Goal: Task Accomplishment & Management: Complete application form

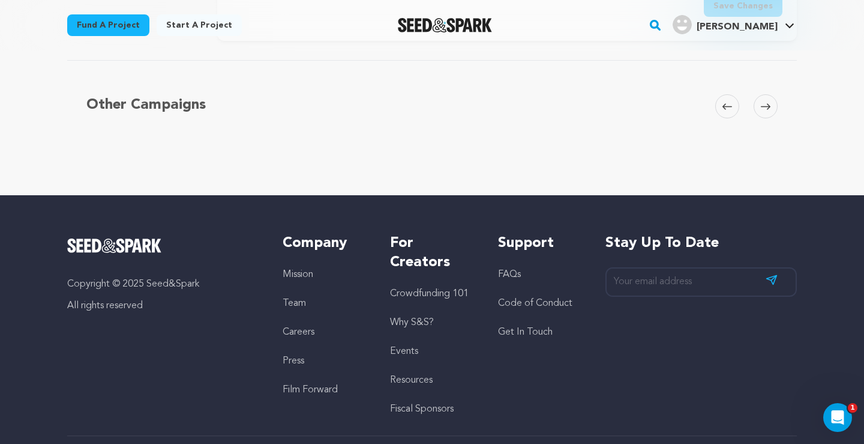
scroll to position [3659, 0]
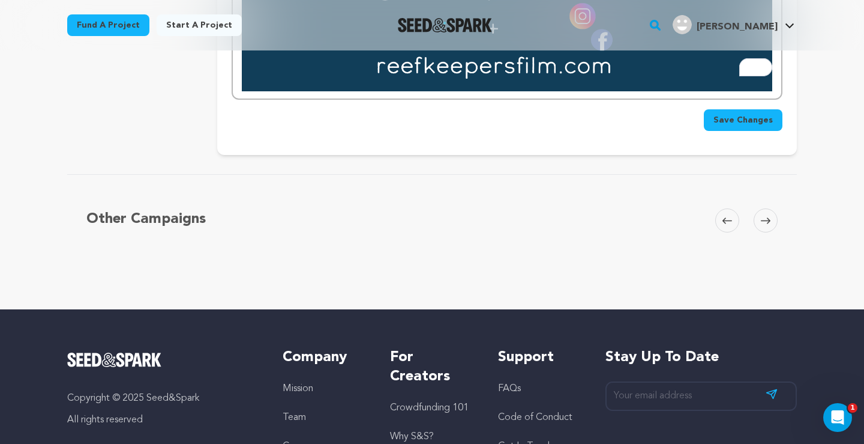
click at [726, 114] on span "Save Changes" at bounding box center [743, 120] width 59 height 12
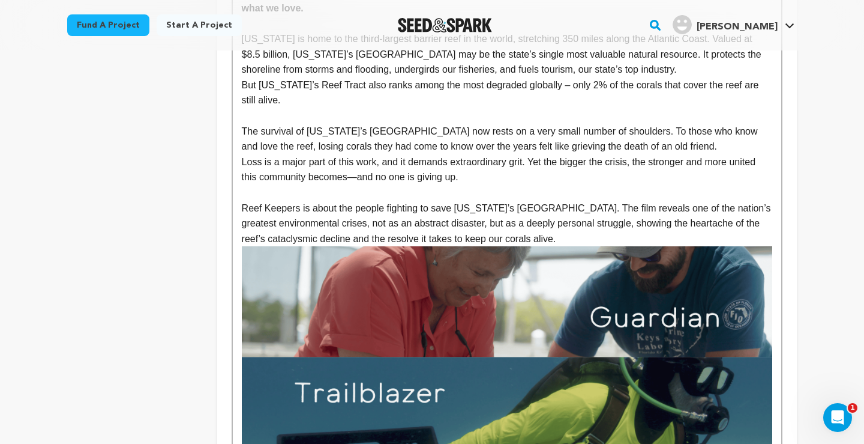
scroll to position [0, 0]
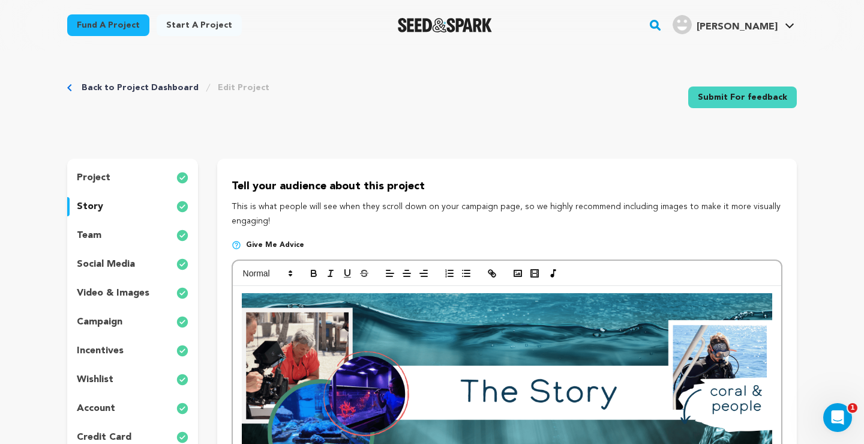
click at [133, 85] on link "Back to Project Dashboard" at bounding box center [140, 88] width 117 height 12
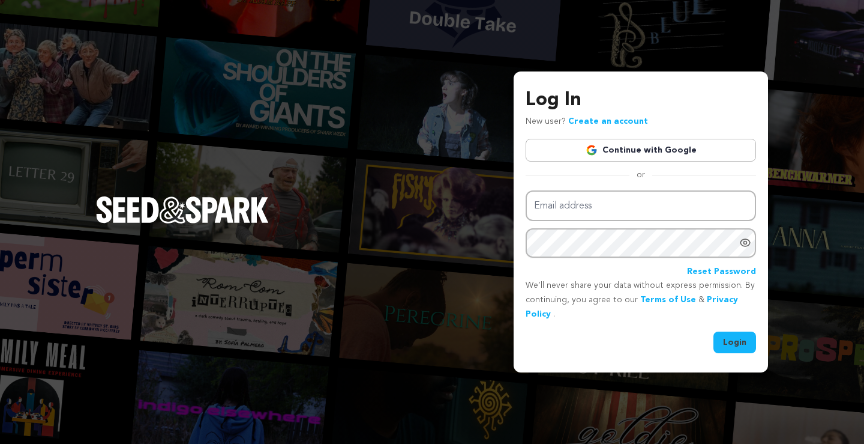
click at [614, 151] on link "Continue with Google" at bounding box center [641, 150] width 231 height 23
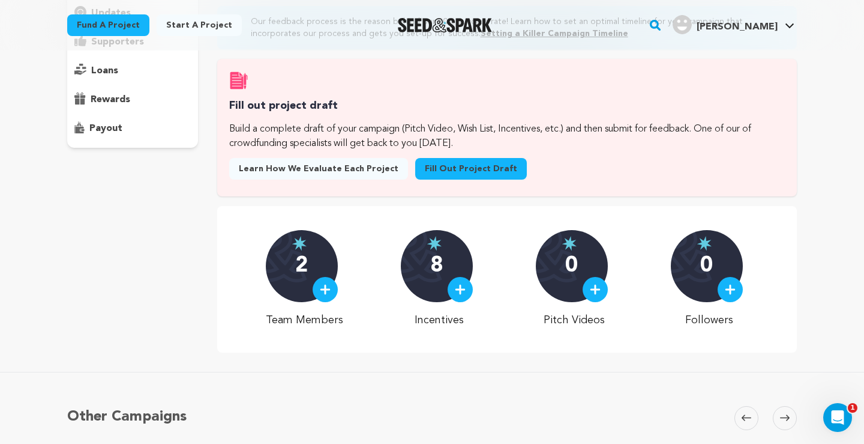
scroll to position [147, 0]
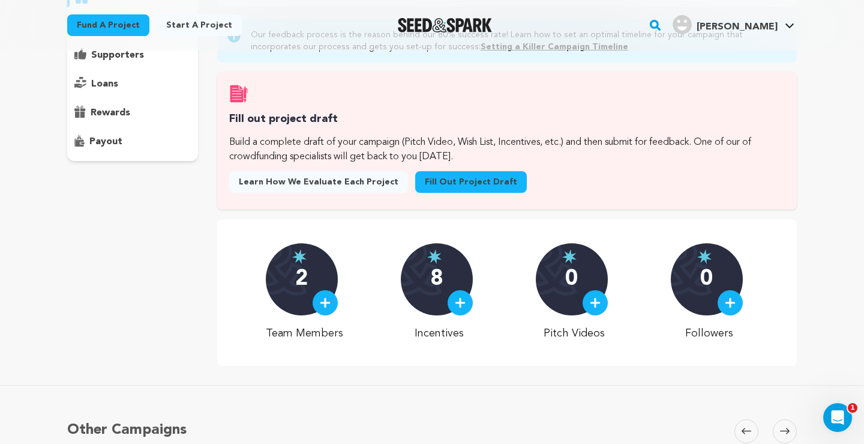
click at [443, 175] on link "Fill out project draft" at bounding box center [471, 182] width 112 height 22
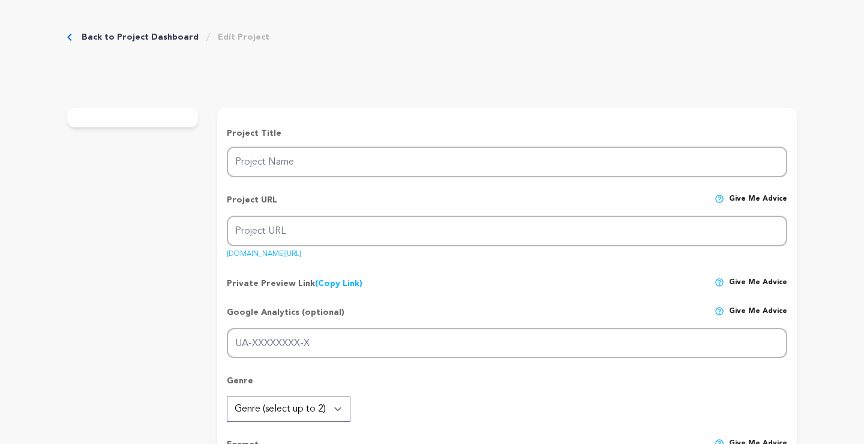
type input "Reef Keepers"
type input "reef-keepers"
type input "A tight-knit group of coral conservationists fights to restore the Florida Cora…"
type textarea "Amid record heat, storms, and disease, Florida’s Coral Reef is struggling to su…"
type textarea "We are telling the human story of climate resilience in Florida, amplifying the…"
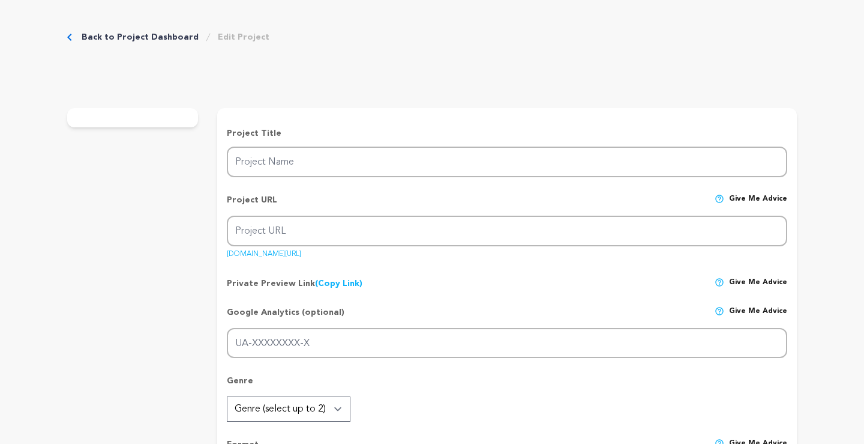
type textarea "Southern Documentary Fund is our fiscal sponsor: https://southerndocumentaryfun…"
radio input "true"
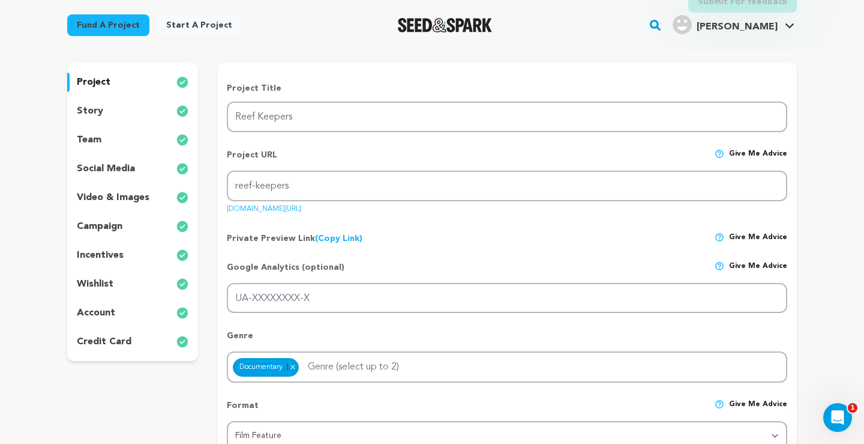
click at [119, 194] on p "video & images" at bounding box center [113, 197] width 73 height 14
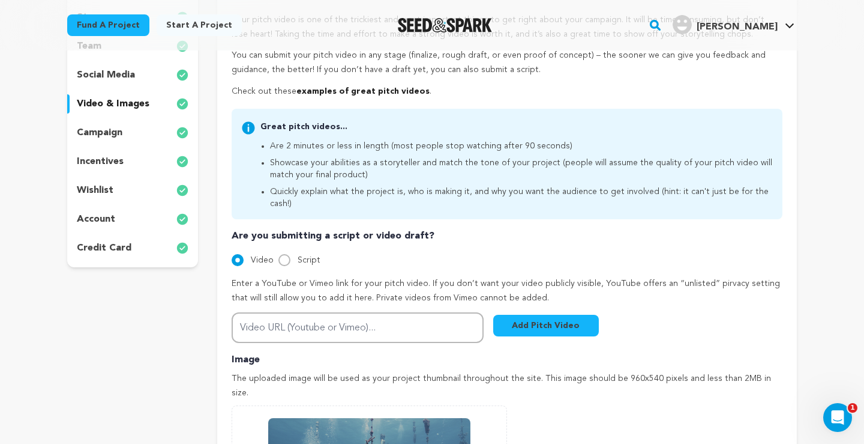
scroll to position [197, 0]
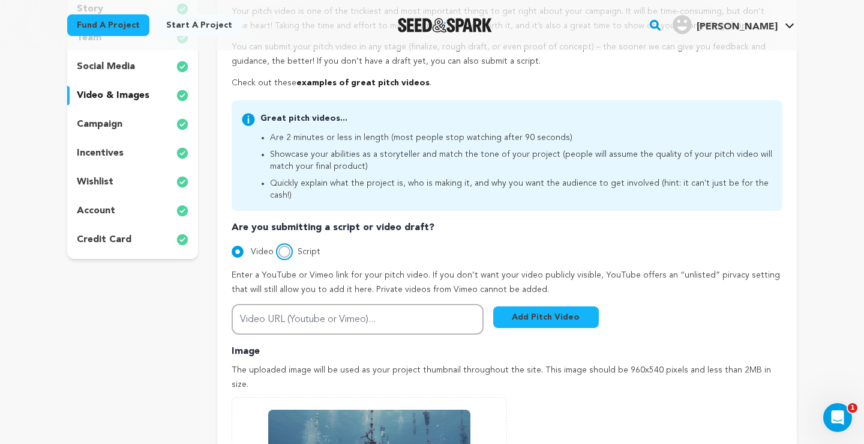
click at [286, 246] on input "Script" at bounding box center [285, 252] width 12 height 12
radio input "true"
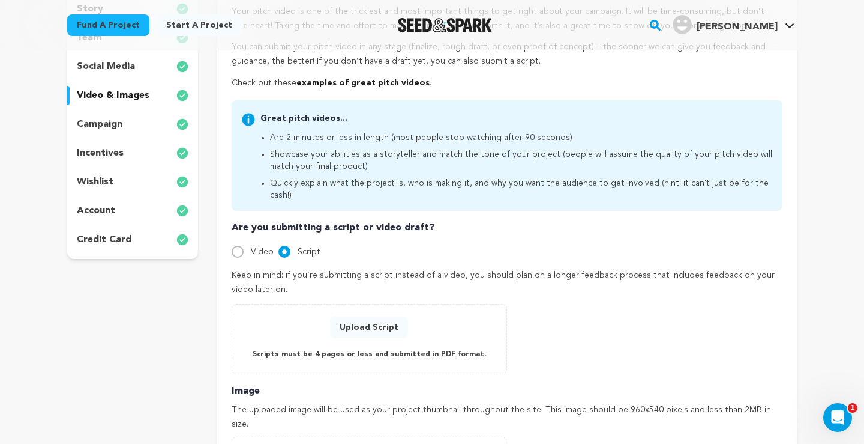
click at [368, 316] on button "Upload Script" at bounding box center [369, 327] width 78 height 22
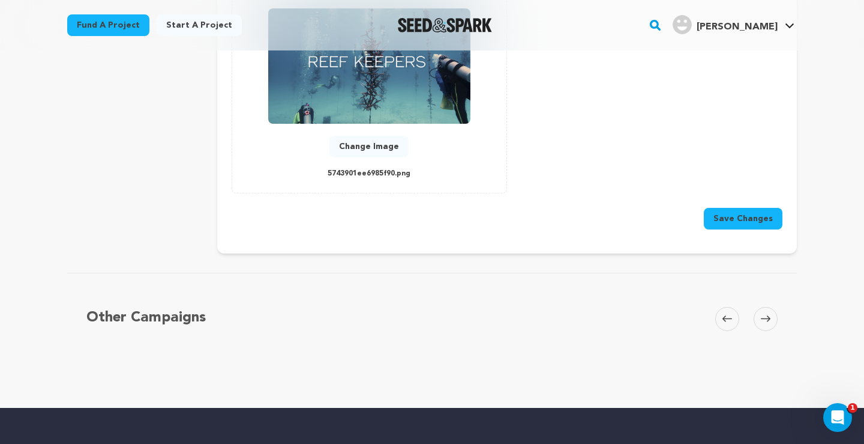
scroll to position [618, 0]
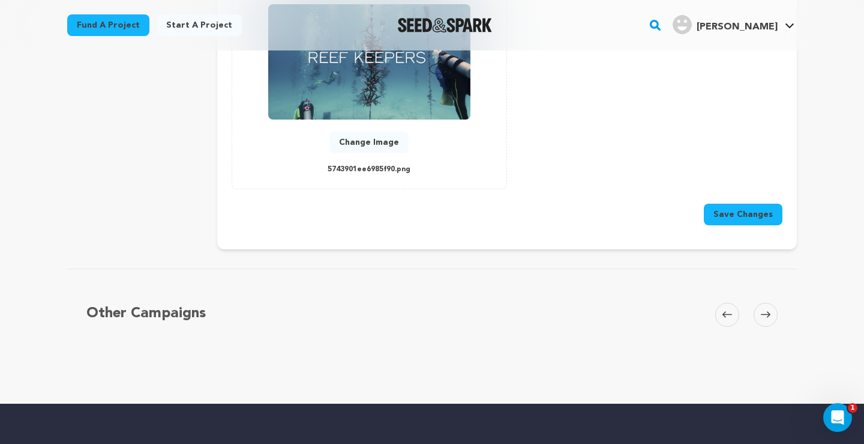
click at [750, 203] on button "Save Changes" at bounding box center [743, 214] width 79 height 22
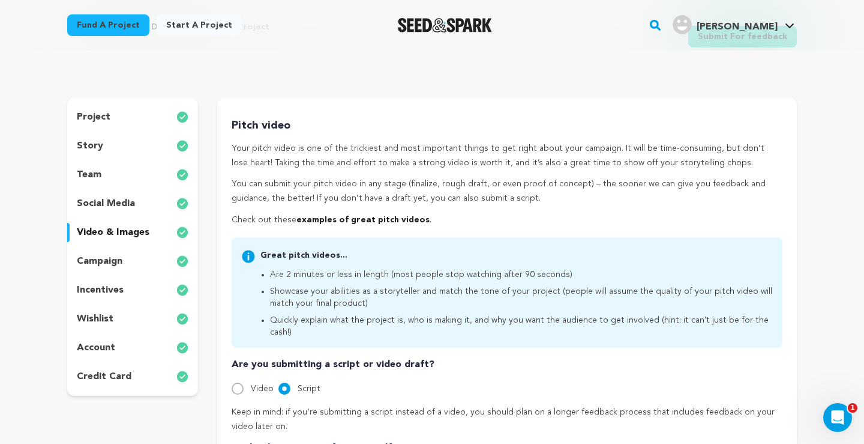
scroll to position [0, 0]
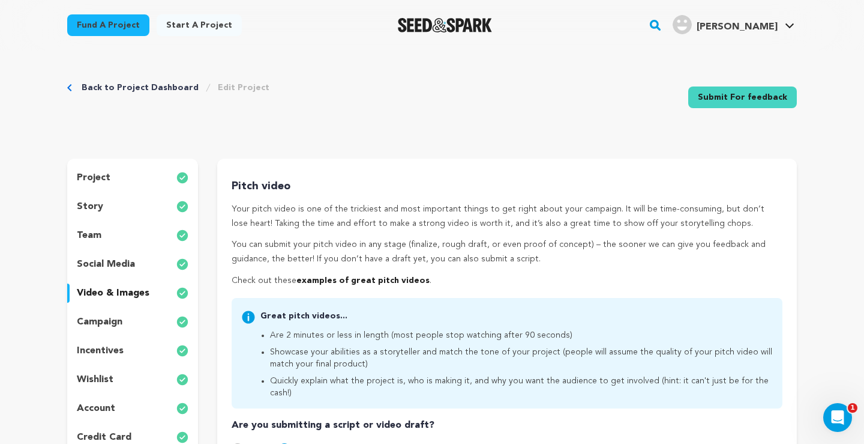
click at [96, 83] on link "Back to Project Dashboard" at bounding box center [140, 88] width 117 height 12
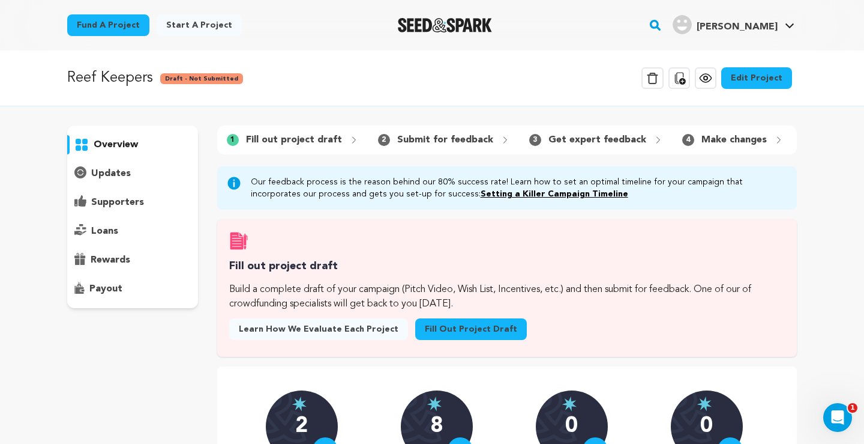
click at [107, 170] on p "updates" at bounding box center [111, 173] width 40 height 14
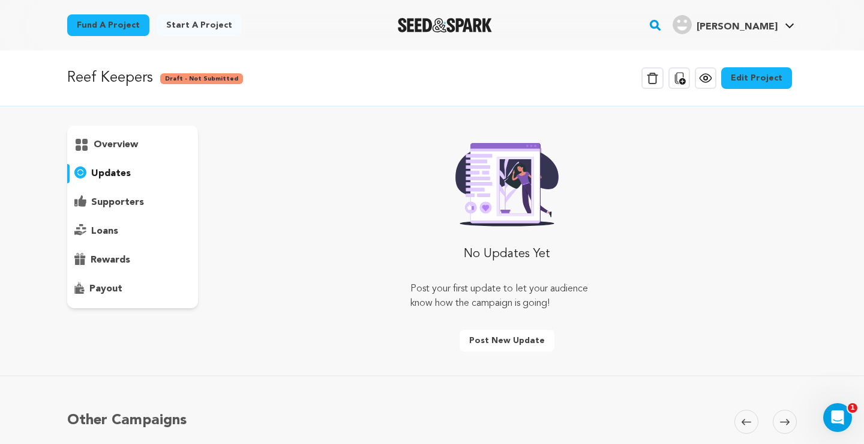
click at [108, 139] on p "overview" at bounding box center [116, 144] width 44 height 14
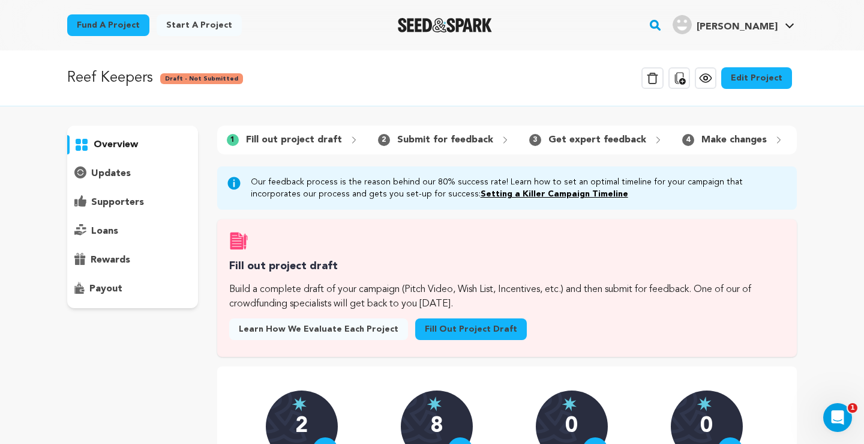
click at [306, 141] on p "Fill out project draft" at bounding box center [294, 140] width 96 height 14
click at [426, 145] on p "Submit for feedback" at bounding box center [445, 140] width 96 height 14
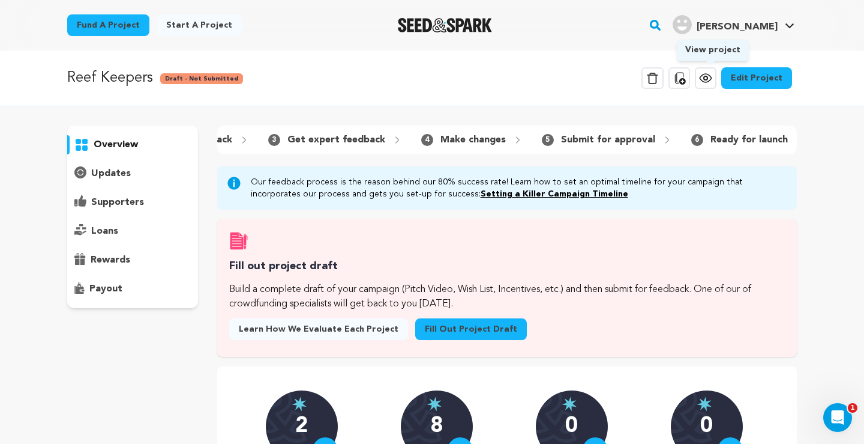
click at [713, 78] on icon at bounding box center [706, 78] width 14 height 14
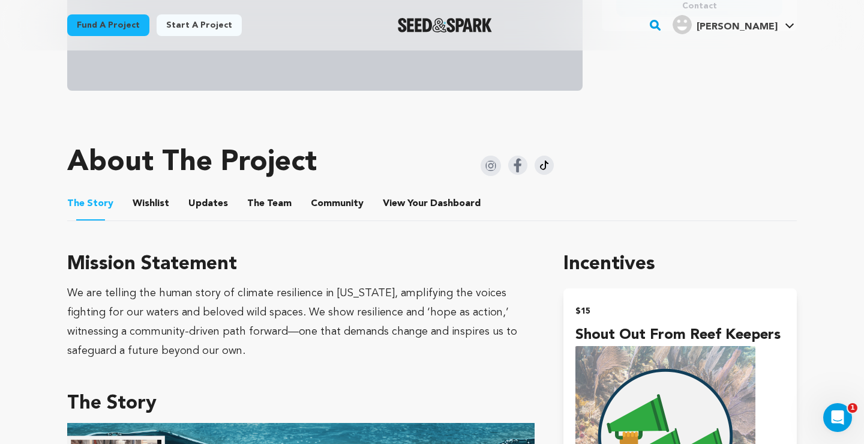
scroll to position [423, 0]
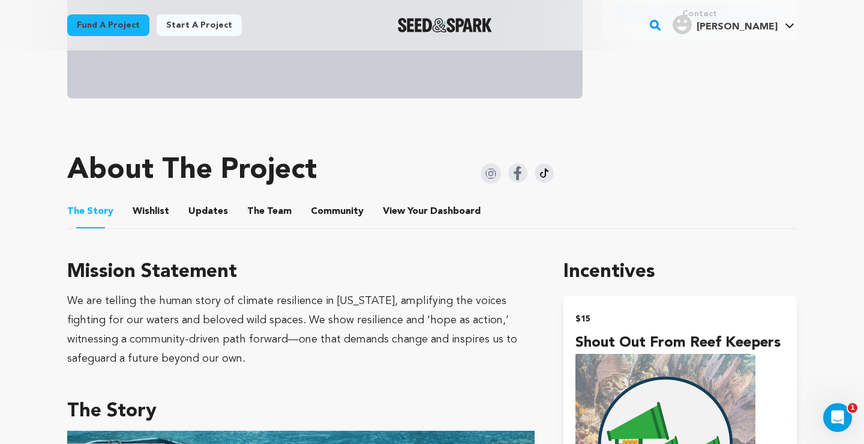
click at [158, 216] on button "Wishlist" at bounding box center [151, 213] width 29 height 29
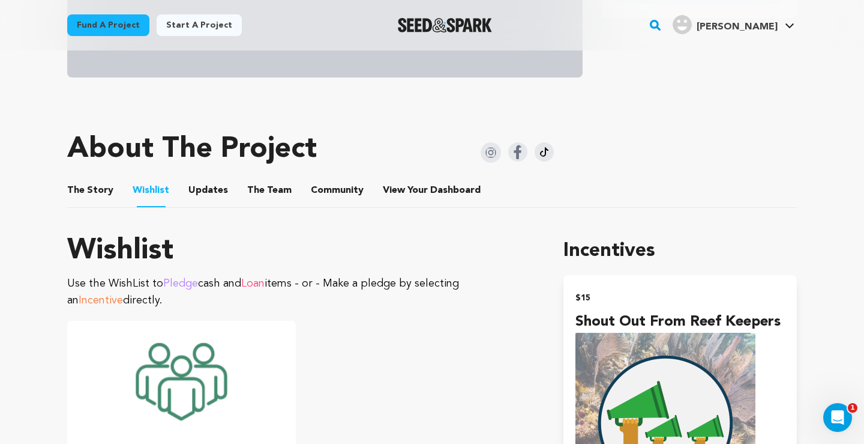
scroll to position [446, 0]
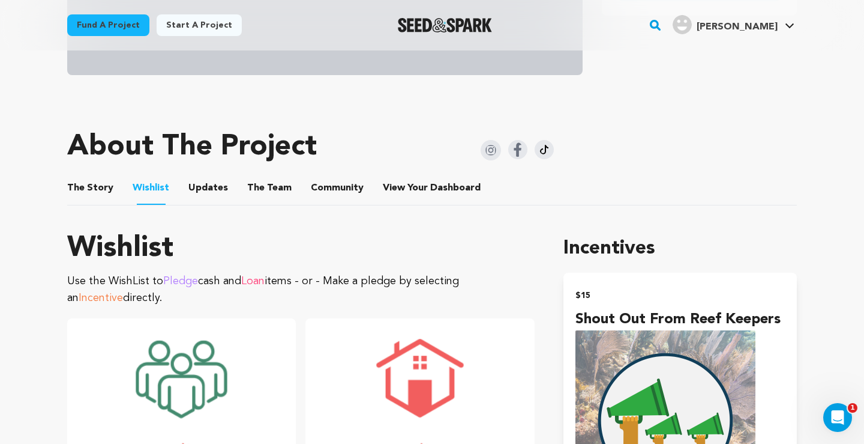
click at [200, 183] on button "Updates" at bounding box center [208, 190] width 29 height 29
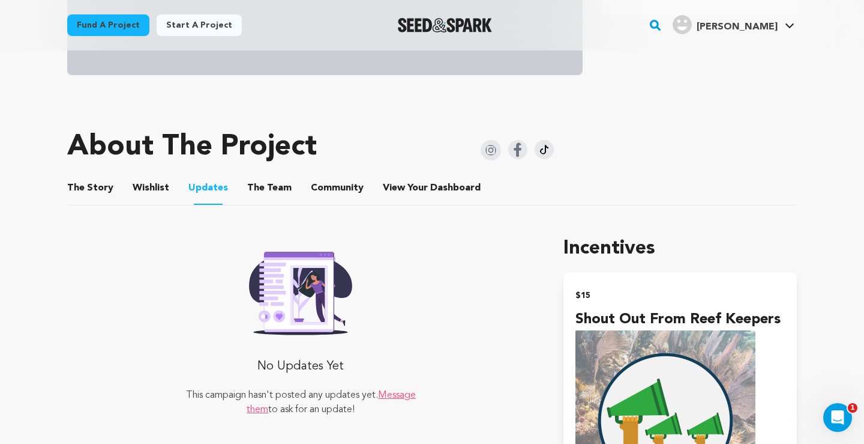
click at [255, 182] on button "The Team" at bounding box center [269, 190] width 29 height 29
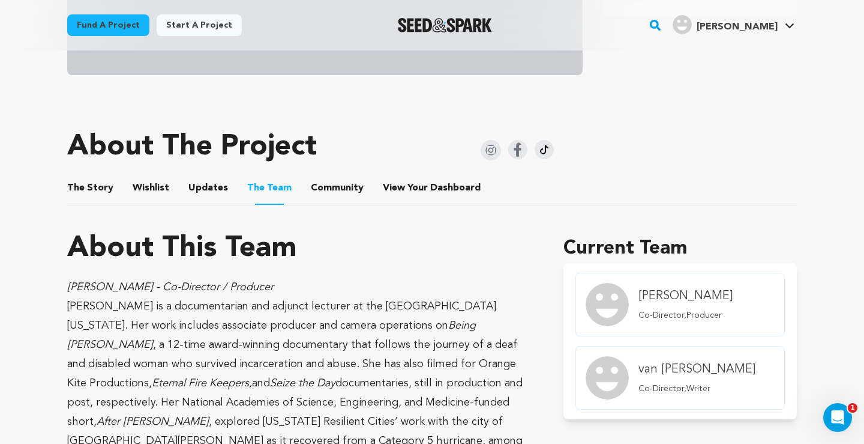
click at [323, 190] on button "Community" at bounding box center [337, 190] width 29 height 29
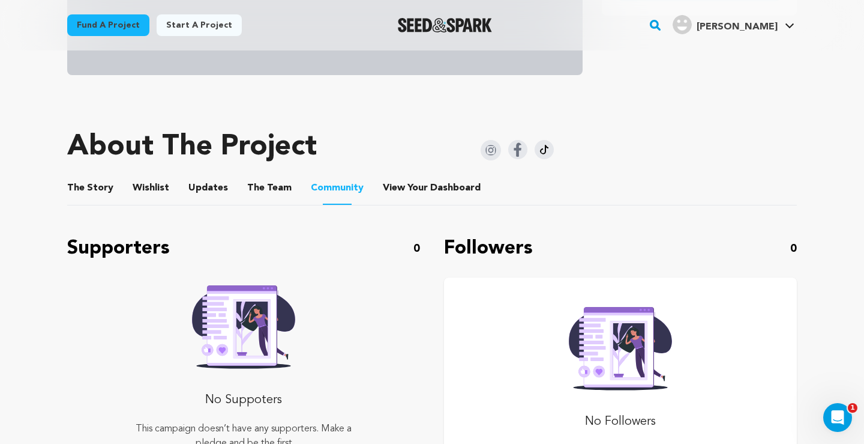
click at [402, 187] on button "View Your Dashboard" at bounding box center [397, 190] width 29 height 29
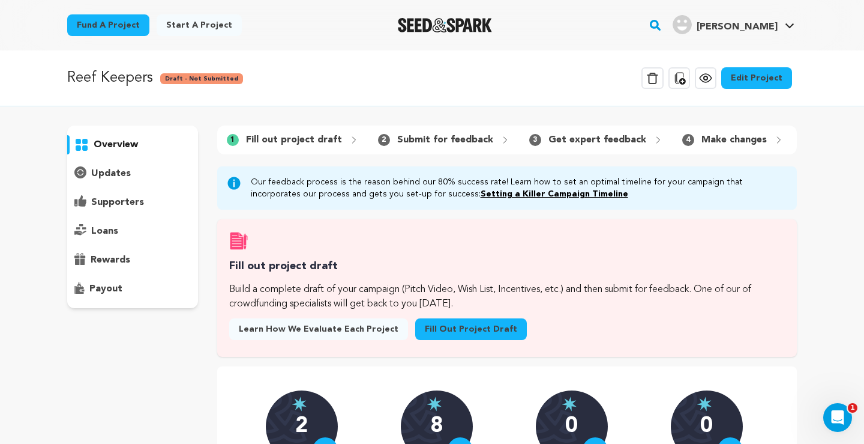
click at [684, 79] on icon at bounding box center [679, 78] width 14 height 14
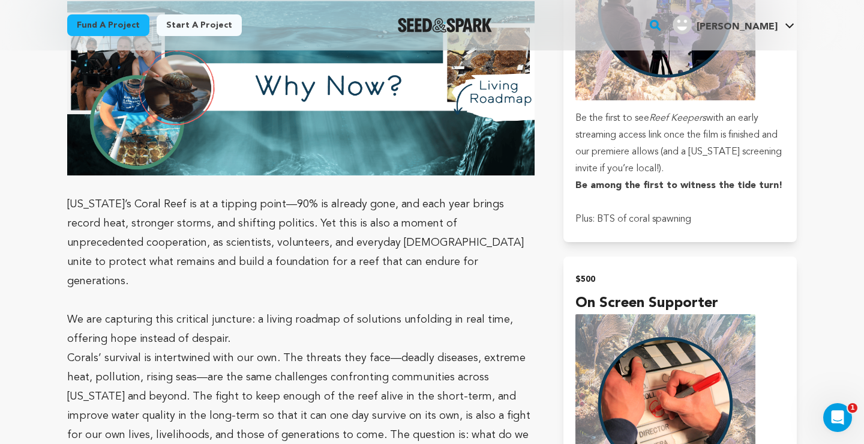
scroll to position [2151, 0]
